Goal: Register for event/course

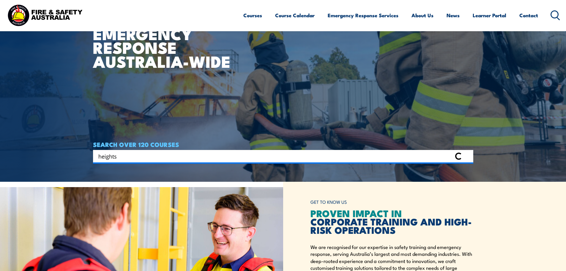
type input "heights"
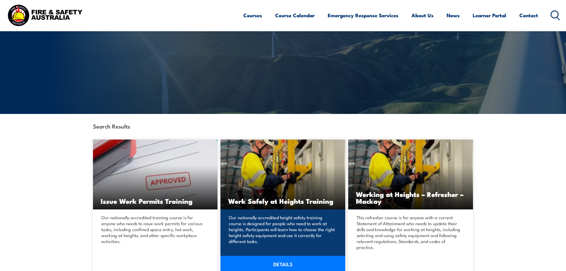
scroll to position [89, 0]
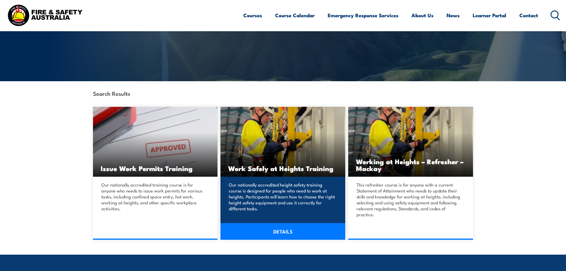
click at [267, 232] on link "DETAILS" at bounding box center [282, 231] width 125 height 17
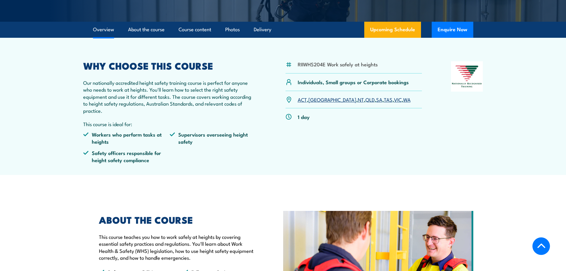
drag, startPoint x: 391, startPoint y: 27, endPoint x: 362, endPoint y: 31, distance: 29.1
click at [391, 27] on link "Upcoming Schedule" at bounding box center [392, 30] width 57 height 16
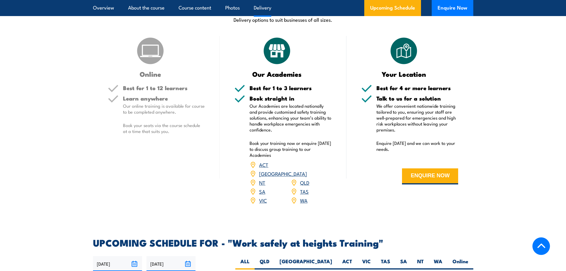
scroll to position [945, 0]
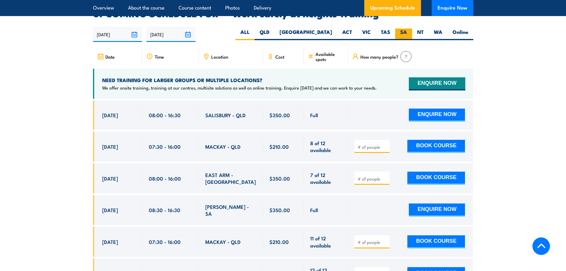
click at [402, 29] on label "SA" at bounding box center [403, 35] width 17 height 12
click at [407, 29] on input "SA" at bounding box center [409, 31] width 4 height 4
radio input "true"
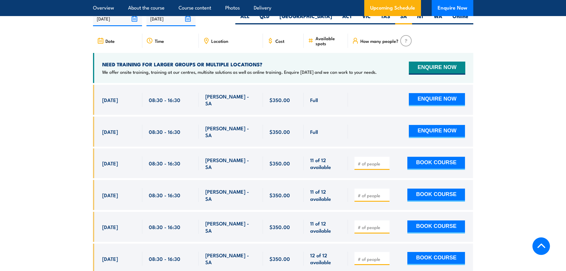
scroll to position [975, 0]
